Goal: Navigation & Orientation: Understand site structure

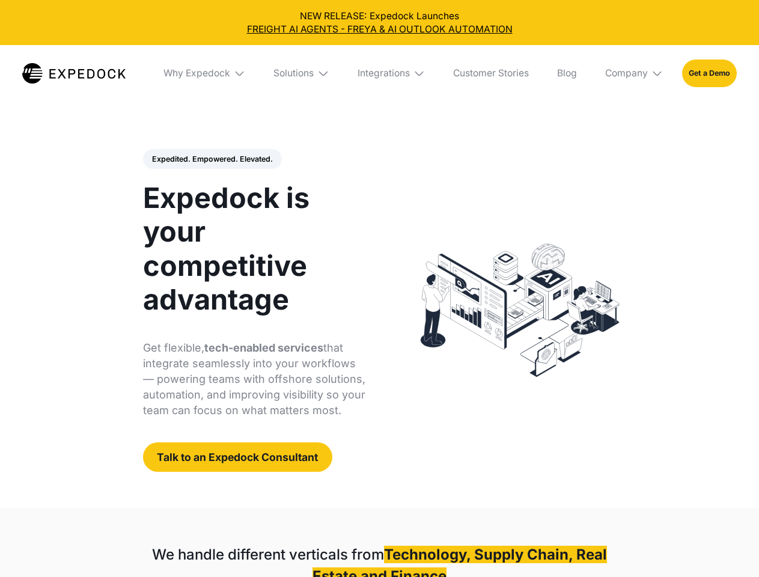
select select
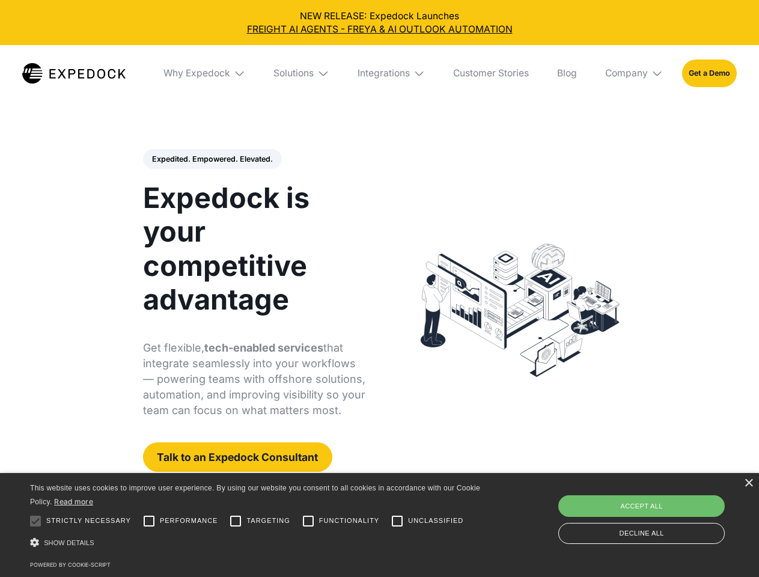
click at [379, 73] on div "Integrations" at bounding box center [384, 73] width 52 height 12
click at [205, 73] on div "Why Expedock" at bounding box center [196, 73] width 67 height 12
click at [302, 73] on div "Solutions" at bounding box center [293, 73] width 40 height 12
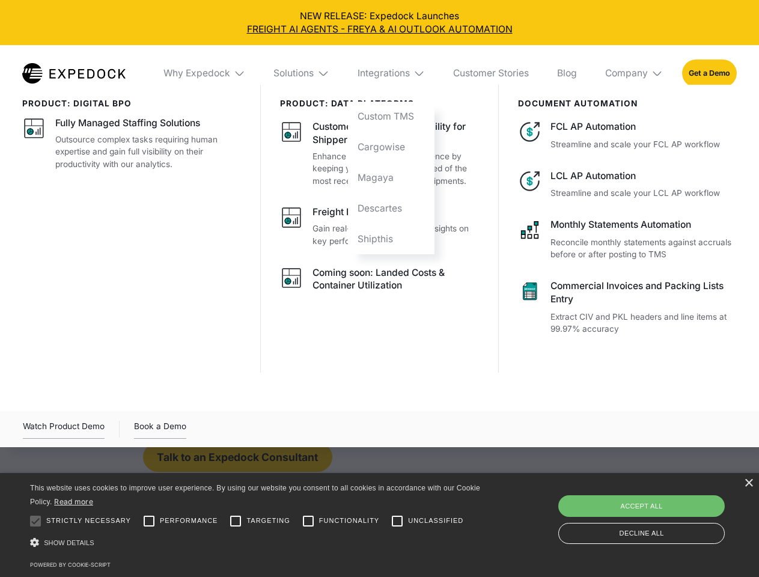
click at [392, 73] on div "Integrations" at bounding box center [384, 73] width 52 height 12
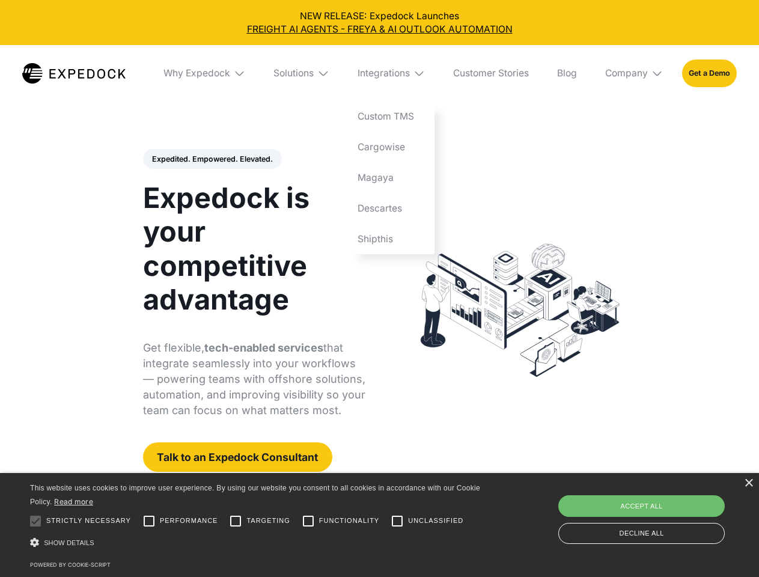
click at [635, 73] on div "Company" at bounding box center [626, 73] width 43 height 12
click at [212, 159] on div "Expedited. Empowered. Elevated. Automate Freight Document Extraction at 99.97% …" at bounding box center [254, 310] width 223 height 323
click at [35, 521] on div at bounding box center [35, 521] width 24 height 24
click at [149, 521] on input "Performance" at bounding box center [149, 521] width 24 height 24
checkbox input "true"
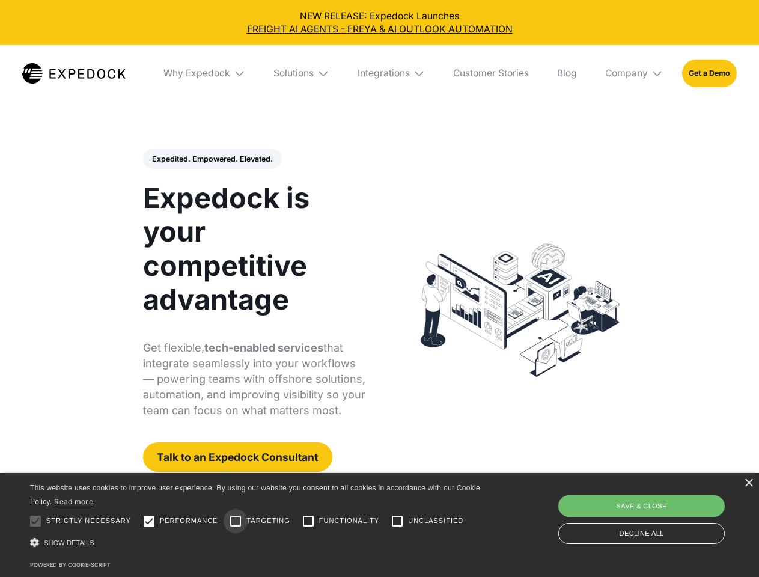
click at [236, 521] on input "Targeting" at bounding box center [236, 521] width 24 height 24
checkbox input "true"
click at [308, 521] on input "Functionality" at bounding box center [308, 521] width 24 height 24
checkbox input "true"
